Goal: Transaction & Acquisition: Purchase product/service

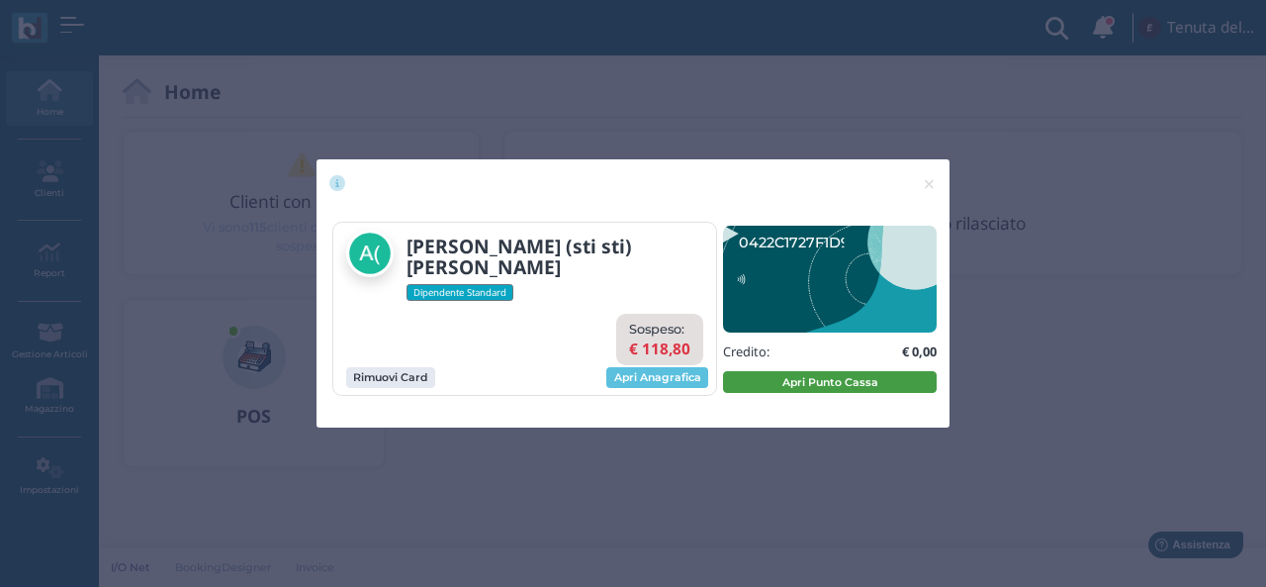
click at [811, 379] on button "Apri Punto Cassa" at bounding box center [830, 382] width 214 height 22
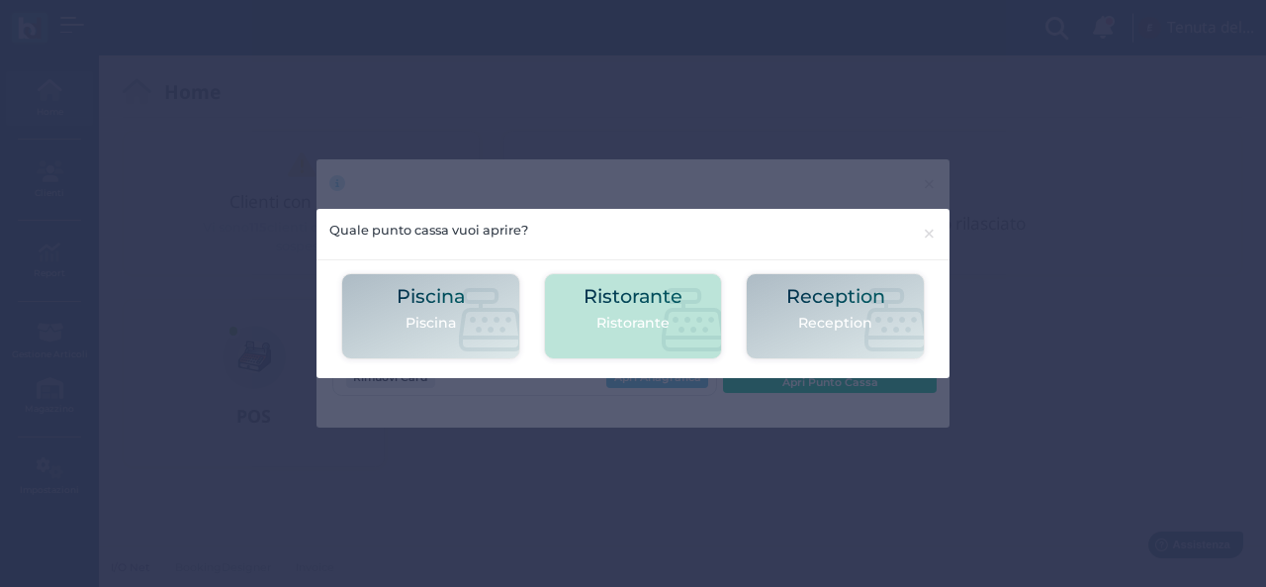
click at [663, 342] on div "Ristorante Ristorante" at bounding box center [633, 316] width 99 height 60
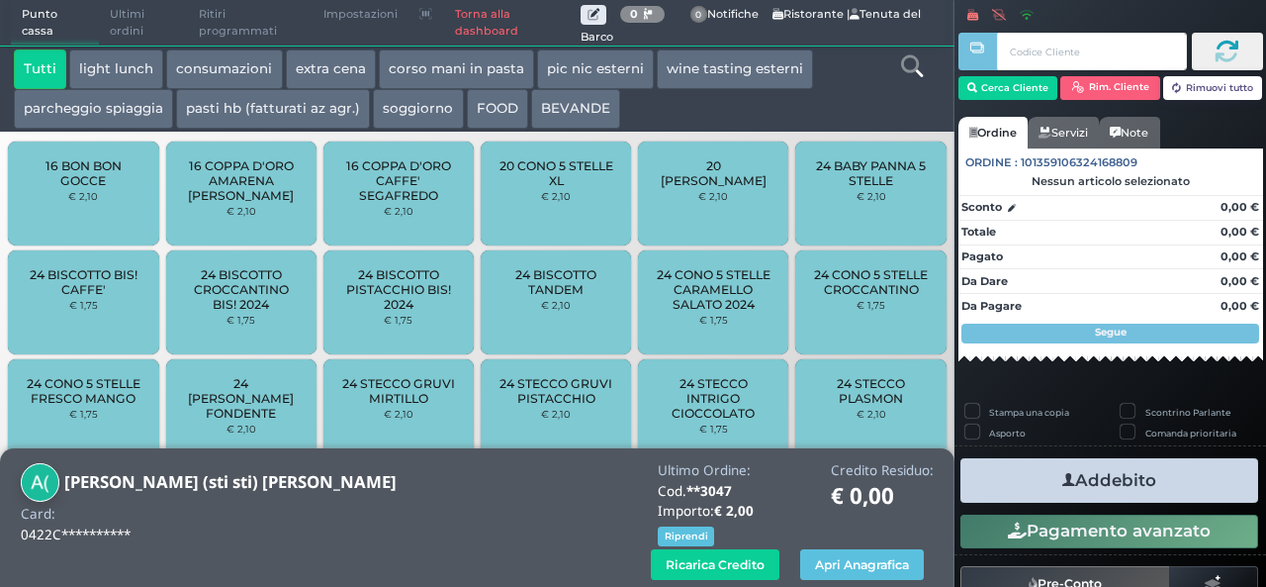
click at [912, 63] on icon at bounding box center [912, 66] width 22 height 22
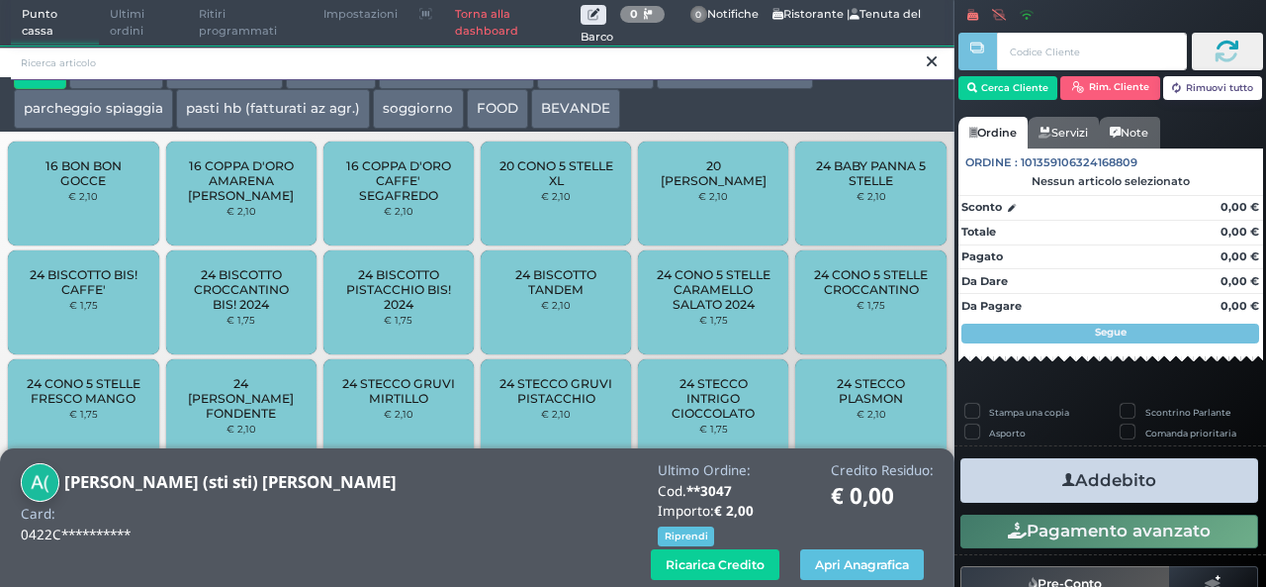
click at [875, 57] on input "search" at bounding box center [483, 63] width 944 height 35
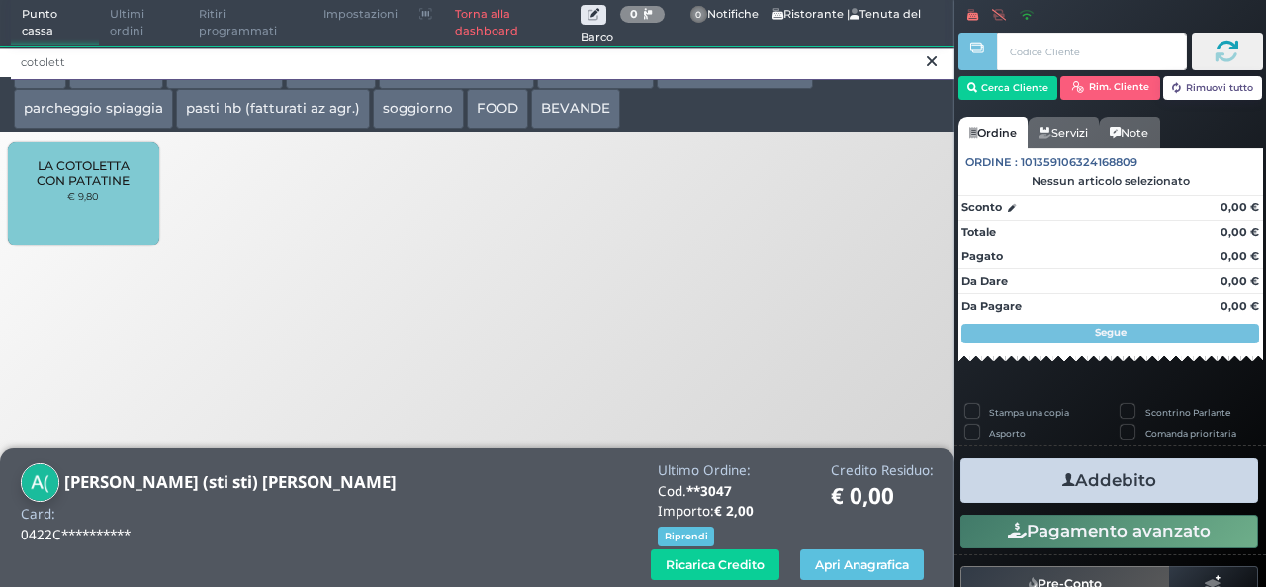
type input "cotolett"
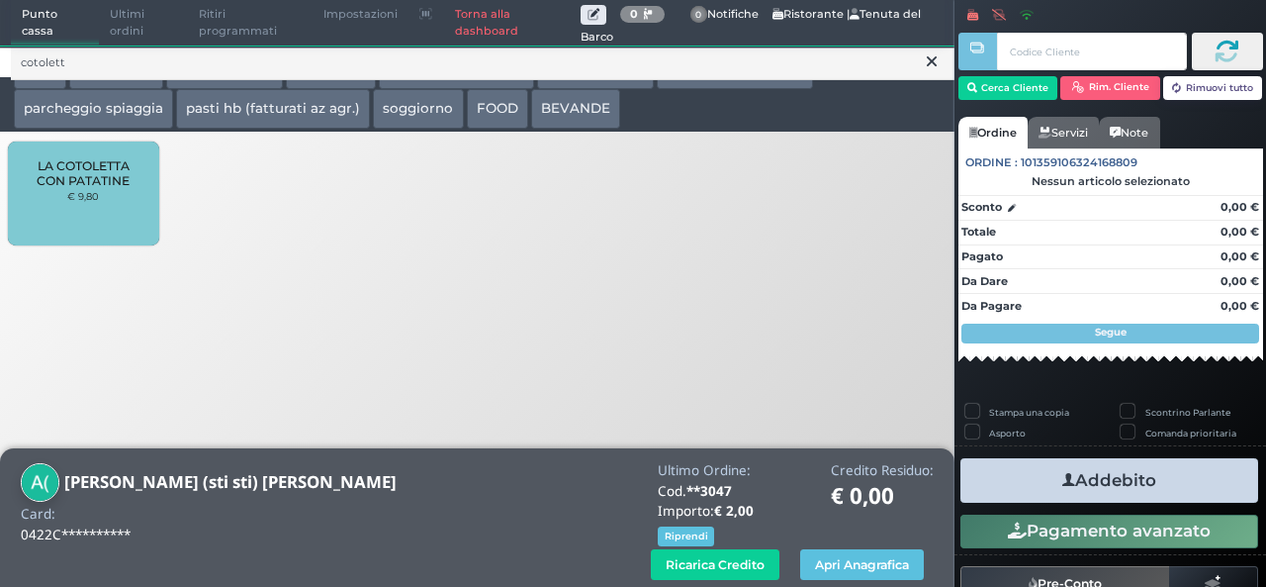
click at [133, 141] on div "LA COTOLETTA CON PATATINE € 9,80" at bounding box center [83, 193] width 150 height 104
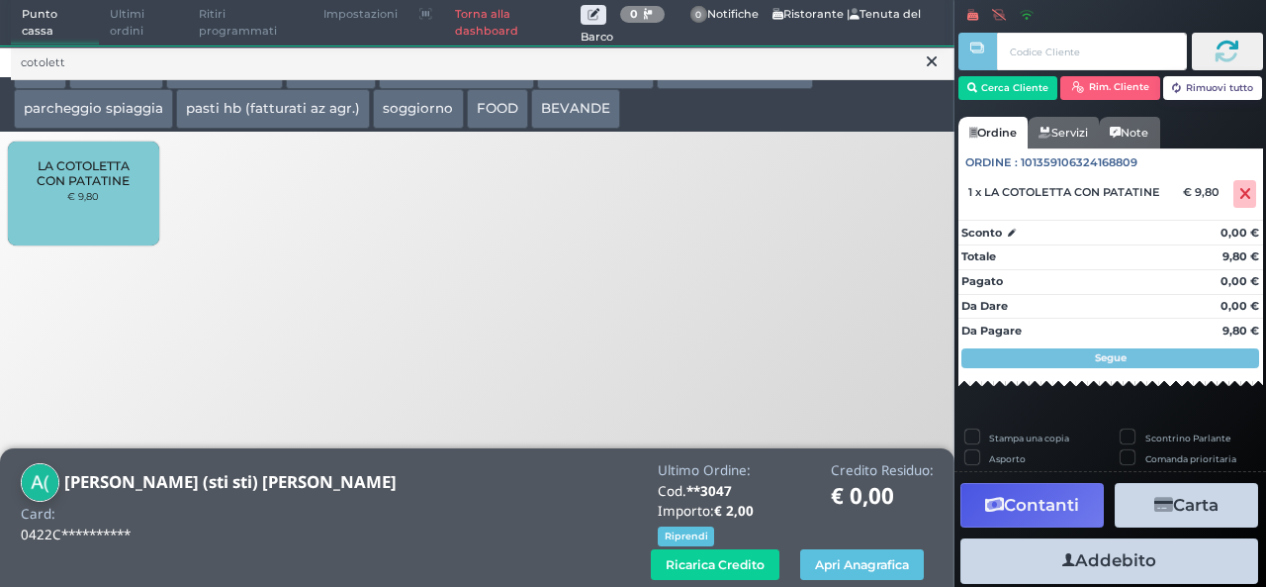
click at [1092, 561] on button "Addebito" at bounding box center [1110, 560] width 298 height 45
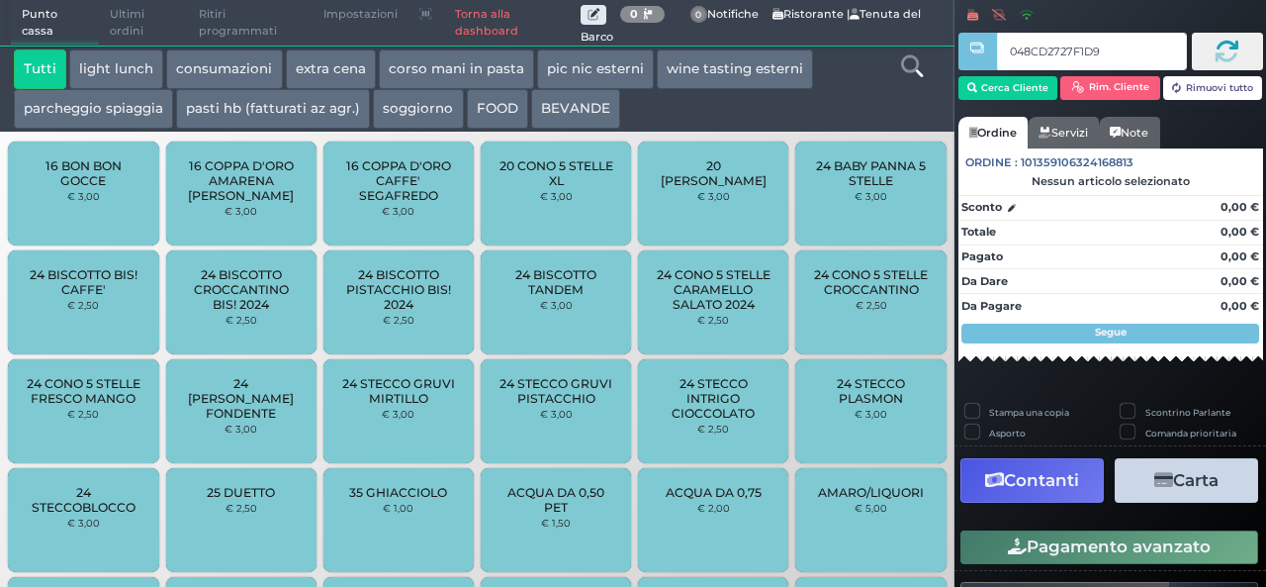
type input "048CD2727F1D91"
type input "0477FD0A3A1691"
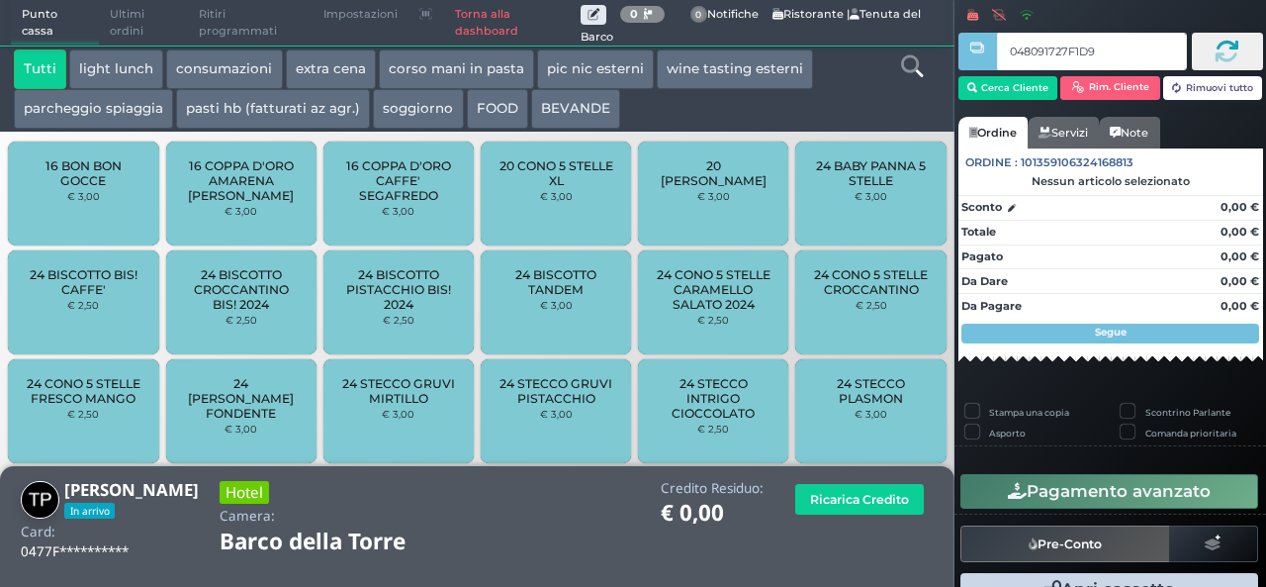
type input "048091727F1D91"
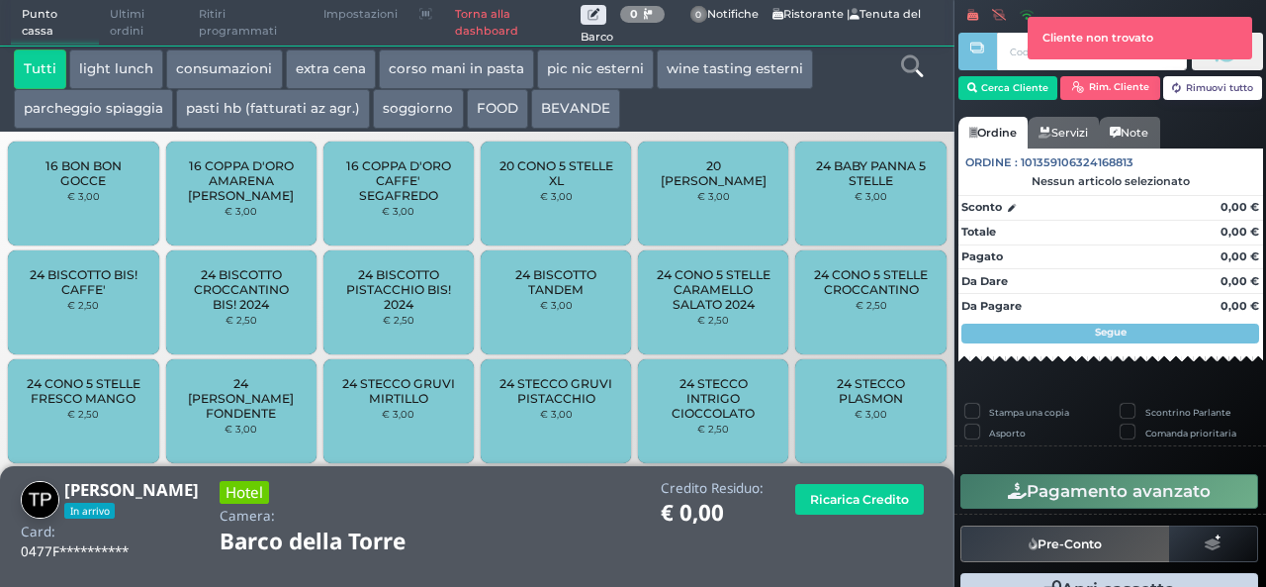
click at [475, 20] on link "Torna alla dashboard" at bounding box center [512, 23] width 138 height 45
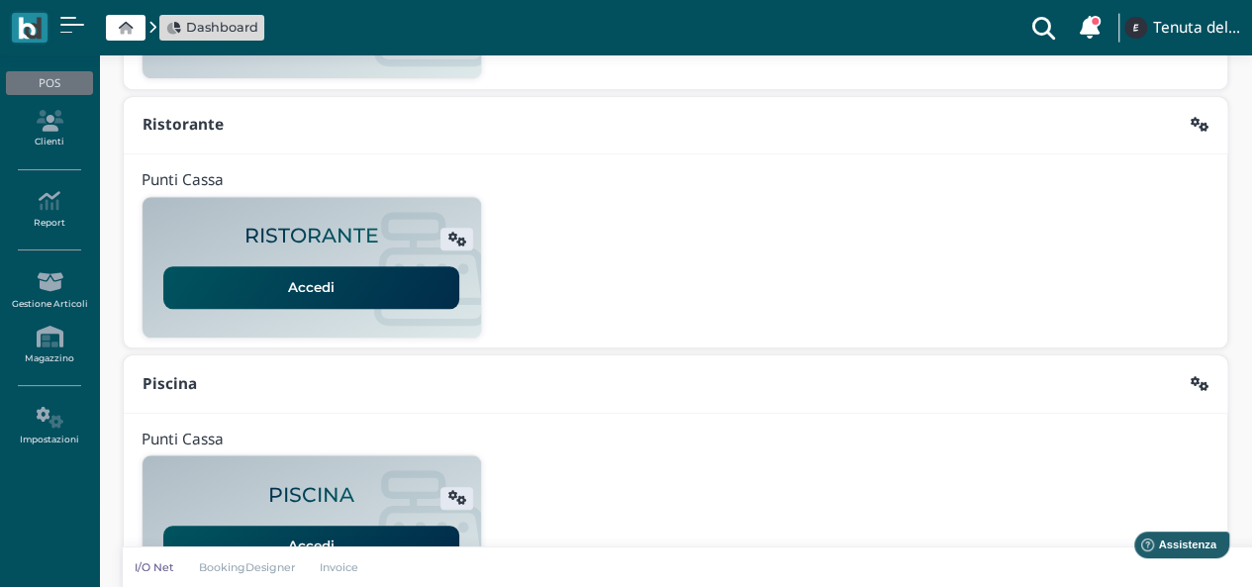
scroll to position [465, 0]
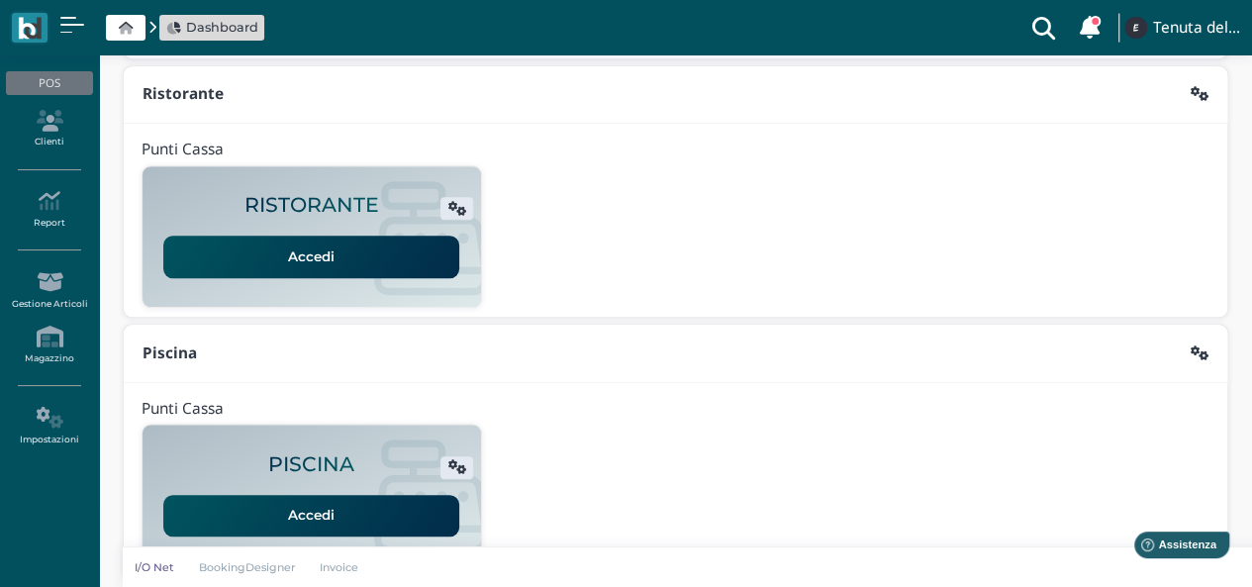
click at [309, 504] on link "Accedi" at bounding box center [311, 516] width 296 height 42
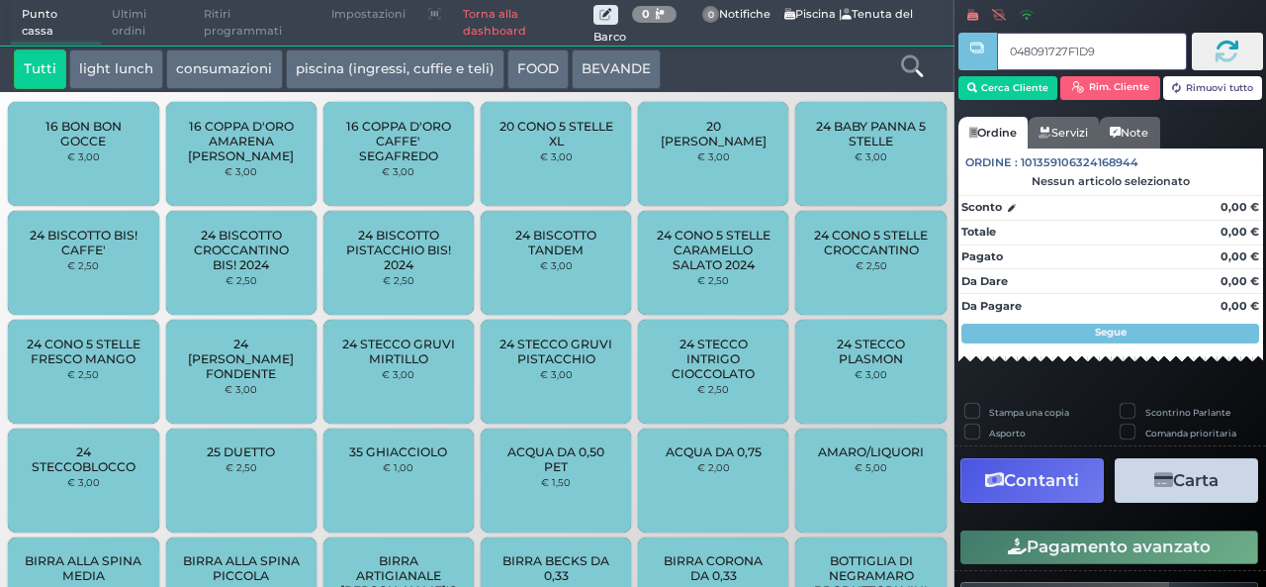
type input "048091727F1D91"
type input "0444366A3C1E90"
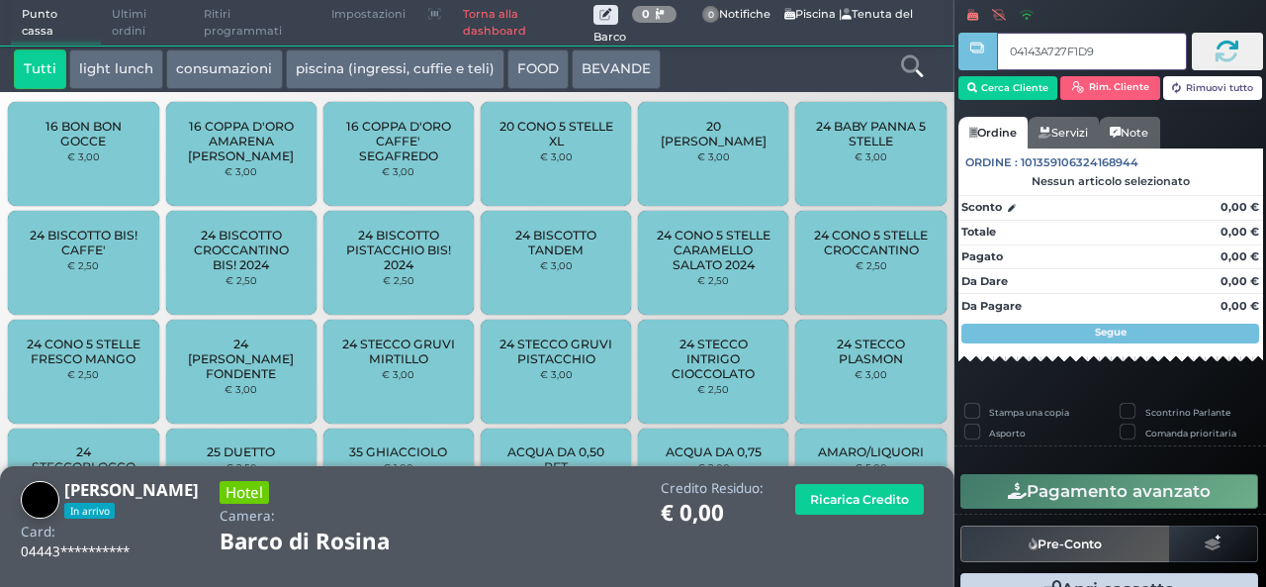
type input "04143A727F1D95"
type input "042DD4727F1D91"
type input "048496727F1D91"
type input "0444150A3A1694"
